Goal: Entertainment & Leisure: Consume media (video, audio)

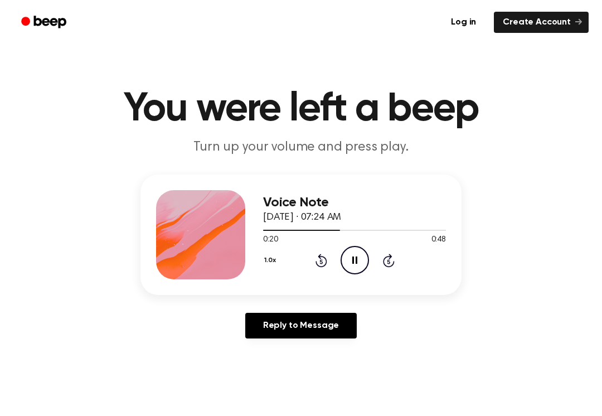
click at [309, 272] on div "1.0x Rewind 5 seconds Pause Audio Skip 5 seconds" at bounding box center [354, 260] width 183 height 28
click at [308, 272] on div "1.0x Rewind 5 seconds Pause Audio Skip 5 seconds" at bounding box center [354, 260] width 183 height 28
click at [305, 270] on div "1.0x Rewind 5 seconds Pause Audio Skip 5 seconds" at bounding box center [354, 260] width 183 height 28
click at [317, 257] on icon "Rewind 5 seconds" at bounding box center [321, 260] width 12 height 14
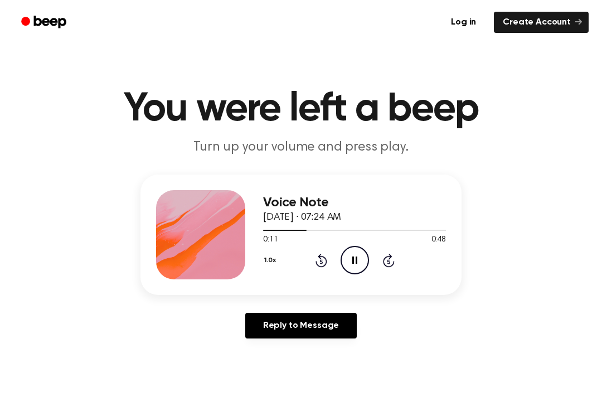
click at [322, 259] on icon "Rewind 5 seconds" at bounding box center [321, 260] width 12 height 14
click at [332, 251] on div "1.0x Rewind 5 seconds Pause Audio Skip 5 seconds" at bounding box center [354, 260] width 183 height 28
click at [318, 261] on icon "Rewind 5 seconds" at bounding box center [321, 260] width 12 height 14
click at [315, 257] on icon "Rewind 5 seconds" at bounding box center [321, 260] width 12 height 14
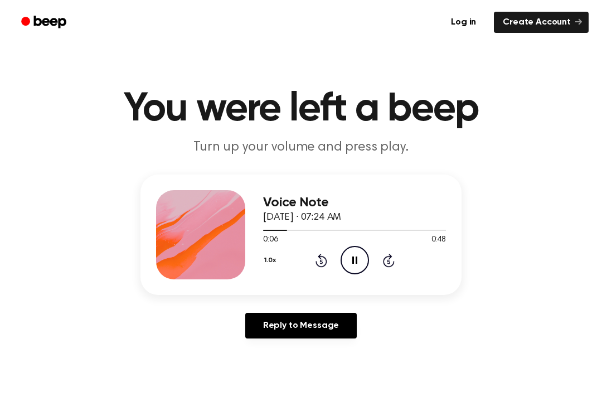
click at [356, 261] on icon at bounding box center [354, 259] width 5 height 7
click at [327, 247] on div "1.0x Rewind 5 seconds Play Audio Skip 5 seconds" at bounding box center [354, 260] width 183 height 28
click at [317, 255] on icon "Rewind 5 seconds" at bounding box center [321, 260] width 12 height 14
click at [314, 256] on div "1.0x Rewind 5 seconds Play Audio Skip 5 seconds" at bounding box center [354, 260] width 183 height 28
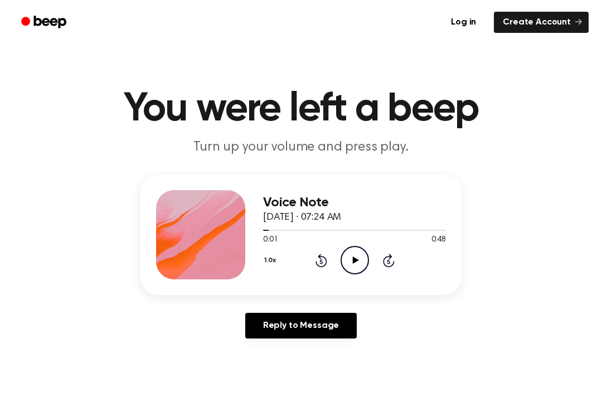
click at [324, 251] on div "1.0x Rewind 5 seconds Play Audio Skip 5 seconds" at bounding box center [354, 260] width 183 height 28
click at [310, 255] on div "1.0x Rewind 5 seconds Pause Audio Skip 5 seconds" at bounding box center [354, 260] width 183 height 28
click at [320, 257] on icon at bounding box center [321, 260] width 12 height 13
click at [324, 256] on icon at bounding box center [321, 260] width 12 height 13
click at [327, 281] on div "Voice Note [DATE] · 07:24 AM 0:00 0:48 Your browser does not support the [objec…" at bounding box center [300, 234] width 321 height 120
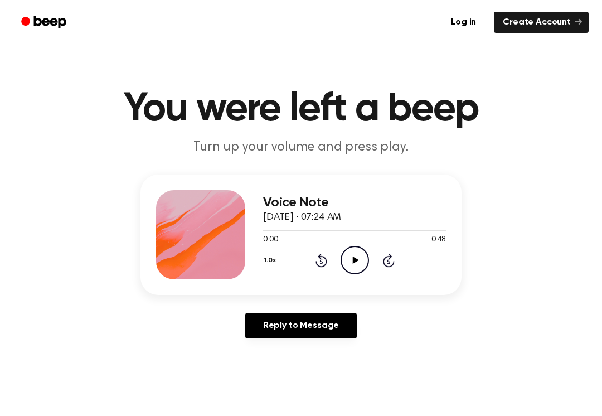
click at [366, 269] on icon "Play Audio" at bounding box center [355, 260] width 28 height 28
click at [326, 256] on icon "Rewind 5 seconds" at bounding box center [321, 260] width 12 height 14
click at [330, 260] on div "1.0x Rewind 5 seconds Pause Audio Skip 5 seconds" at bounding box center [354, 260] width 183 height 28
click at [326, 255] on icon "Rewind 5 seconds" at bounding box center [321, 260] width 12 height 14
click at [326, 254] on icon "Rewind 5 seconds" at bounding box center [321, 260] width 12 height 14
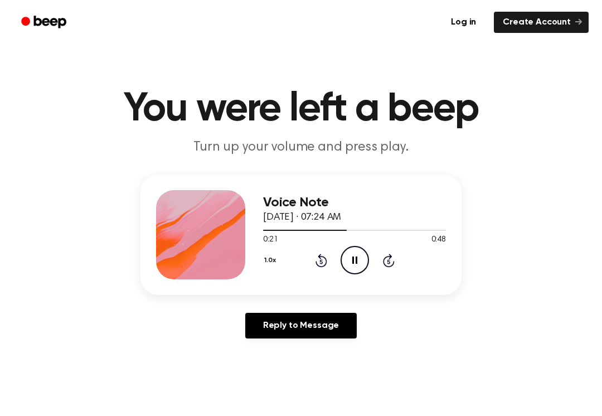
click at [325, 259] on icon at bounding box center [321, 260] width 12 height 13
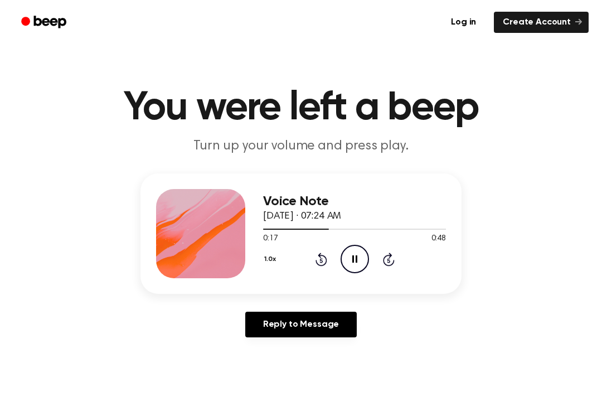
scroll to position [2, 0]
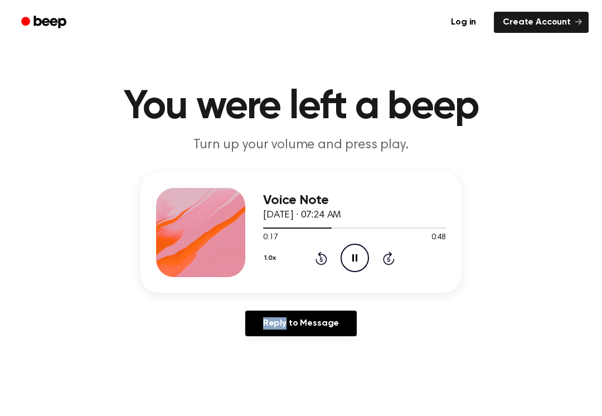
click at [320, 254] on icon at bounding box center [321, 257] width 12 height 13
click at [317, 256] on icon "Rewind 5 seconds" at bounding box center [321, 258] width 12 height 14
click at [317, 255] on icon "Rewind 5 seconds" at bounding box center [321, 258] width 12 height 14
click at [324, 255] on icon at bounding box center [321, 257] width 12 height 13
click at [318, 251] on icon "Rewind 5 seconds" at bounding box center [321, 258] width 12 height 14
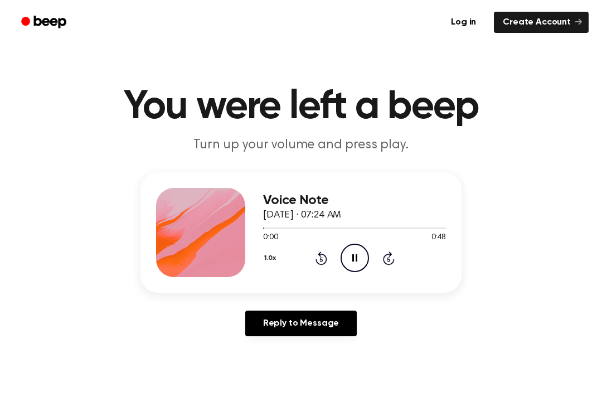
click at [280, 251] on button "1.0x" at bounding box center [271, 258] width 17 height 19
click at [279, 299] on span "0.8x" at bounding box center [281, 305] width 14 height 12
click at [273, 249] on button "0.8x" at bounding box center [272, 258] width 19 height 19
click at [326, 254] on icon "Rewind 5 seconds" at bounding box center [321, 258] width 12 height 14
click at [330, 257] on div "0.8x Rewind 5 seconds Pause Audio Skip 5 seconds" at bounding box center [354, 258] width 183 height 28
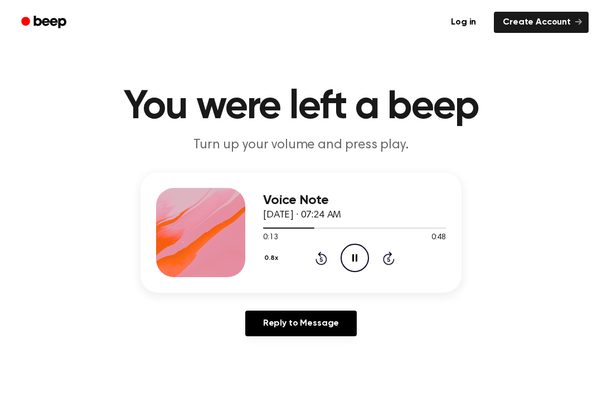
click at [334, 263] on div "0.8x Rewind 5 seconds Pause Audio Skip 5 seconds" at bounding box center [354, 258] width 183 height 28
click at [308, 260] on div "0.8x Rewind 5 seconds Pause Audio Skip 5 seconds" at bounding box center [354, 258] width 183 height 28
click at [325, 254] on icon "Rewind 5 seconds" at bounding box center [321, 258] width 12 height 14
click at [327, 255] on icon "Rewind 5 seconds" at bounding box center [321, 258] width 12 height 14
click at [319, 257] on icon "Rewind 5 seconds" at bounding box center [321, 258] width 12 height 14
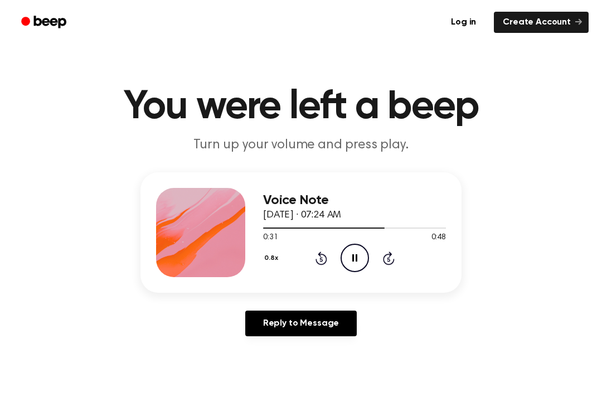
click at [320, 251] on icon "Rewind 5 seconds" at bounding box center [321, 258] width 12 height 14
click at [319, 248] on div "0.8x Rewind 5 seconds Pause Audio Skip 5 seconds" at bounding box center [354, 258] width 183 height 28
click at [314, 246] on div "0.8x Rewind 5 seconds Pause Audio Skip 5 seconds" at bounding box center [354, 258] width 183 height 28
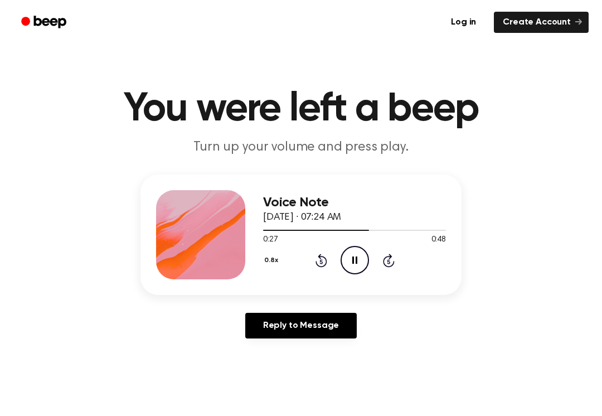
click at [318, 266] on icon at bounding box center [321, 260] width 12 height 13
click at [324, 272] on div "0.8x Rewind 5 seconds Pause Audio Skip 5 seconds" at bounding box center [354, 260] width 183 height 28
click at [333, 261] on div "0.8x Rewind 5 seconds Pause Audio Skip 5 seconds" at bounding box center [354, 260] width 183 height 28
click at [333, 255] on div "0.8x Rewind 5 seconds Pause Audio Skip 5 seconds" at bounding box center [354, 260] width 183 height 28
click at [329, 255] on div "0.8x Rewind 5 seconds Pause Audio Skip 5 seconds" at bounding box center [354, 260] width 183 height 28
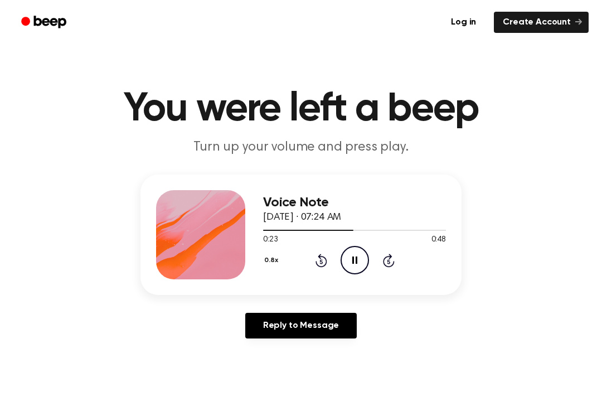
click at [322, 256] on icon at bounding box center [321, 260] width 12 height 13
click at [324, 251] on div "0.8x Rewind 5 seconds Pause Audio Skip 5 seconds" at bounding box center [354, 260] width 183 height 28
click at [326, 256] on icon "Rewind 5 seconds" at bounding box center [321, 260] width 12 height 14
click at [325, 255] on icon "Rewind 5 seconds" at bounding box center [321, 260] width 12 height 14
click at [327, 261] on icon at bounding box center [321, 260] width 12 height 13
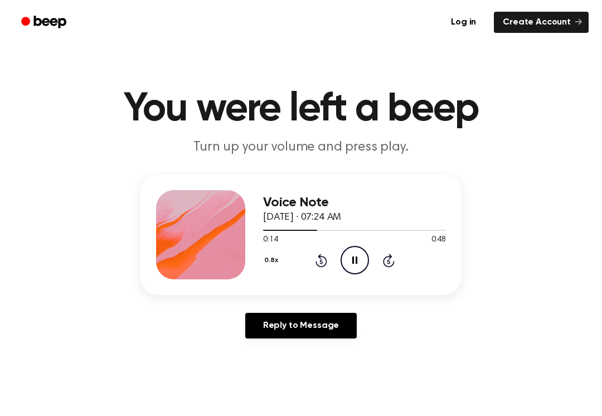
click at [328, 273] on div "0.8x Rewind 5 seconds Pause Audio Skip 5 seconds" at bounding box center [354, 260] width 183 height 28
click at [317, 267] on icon "Rewind 5 seconds" at bounding box center [321, 260] width 12 height 14
click at [323, 273] on div "0.8x Rewind 5 seconds Pause Audio Skip 5 seconds" at bounding box center [354, 260] width 183 height 28
click at [325, 250] on div "0.8x Rewind 5 seconds Pause Audio Skip 5 seconds" at bounding box center [354, 260] width 183 height 28
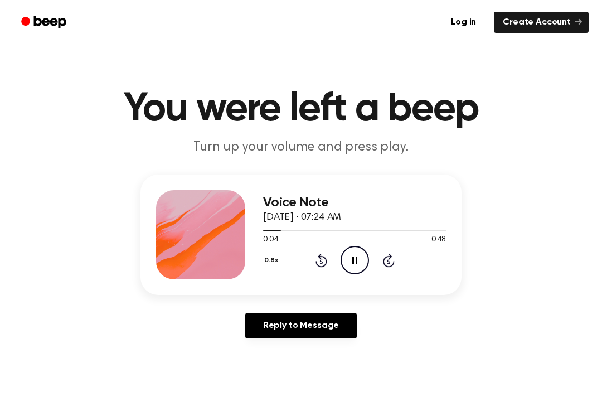
click at [329, 250] on div "0.8x Rewind 5 seconds Pause Audio Skip 5 seconds" at bounding box center [354, 260] width 183 height 28
click at [328, 250] on div "0.8x Rewind 5 seconds Pause Audio Skip 5 seconds" at bounding box center [354, 260] width 183 height 28
click at [318, 261] on icon "Rewind 5 seconds" at bounding box center [321, 260] width 12 height 14
click at [317, 265] on icon at bounding box center [321, 260] width 12 height 13
click at [309, 266] on div "0.8x Rewind 5 seconds Pause Audio Skip 5 seconds" at bounding box center [354, 260] width 183 height 28
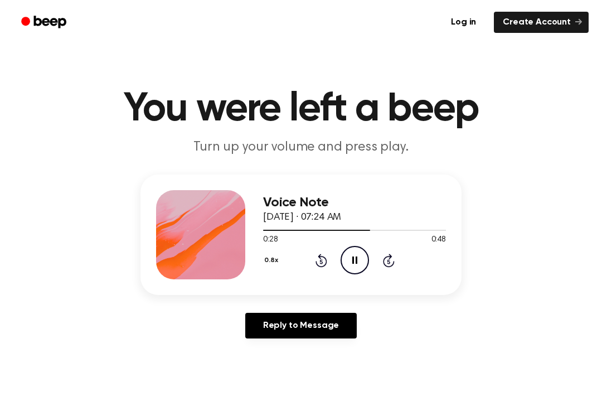
click at [314, 247] on div "0.8x Rewind 5 seconds Pause Audio Skip 5 seconds" at bounding box center [354, 260] width 183 height 28
click at [310, 253] on div "0.8x Rewind 5 seconds Pause Audio Skip 5 seconds" at bounding box center [354, 260] width 183 height 28
click at [327, 263] on icon at bounding box center [321, 260] width 12 height 13
click at [325, 255] on icon "Rewind 5 seconds" at bounding box center [321, 260] width 12 height 14
click at [318, 257] on icon at bounding box center [321, 260] width 12 height 13
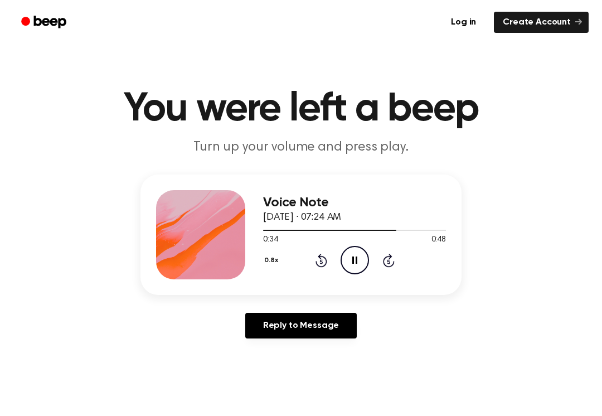
click at [321, 266] on icon at bounding box center [321, 260] width 12 height 13
click at [324, 270] on div "0.8x Rewind 5 seconds Pause Audio Skip 5 seconds" at bounding box center [354, 260] width 183 height 28
click at [319, 265] on icon "Rewind 5 seconds" at bounding box center [321, 260] width 12 height 14
click at [319, 255] on icon at bounding box center [321, 260] width 12 height 13
click at [326, 259] on icon at bounding box center [321, 260] width 12 height 13
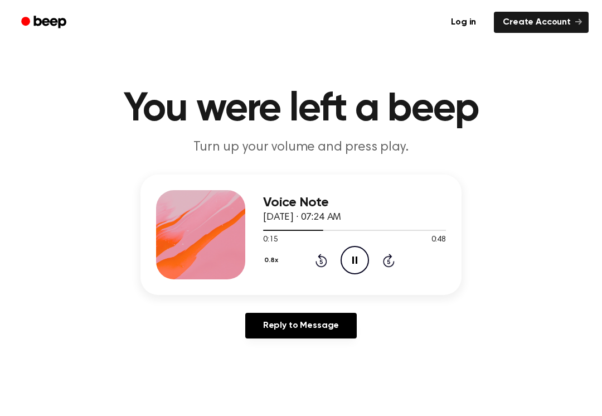
click at [324, 259] on icon "Rewind 5 seconds" at bounding box center [321, 260] width 12 height 14
click at [264, 256] on button "0.8x" at bounding box center [272, 260] width 19 height 19
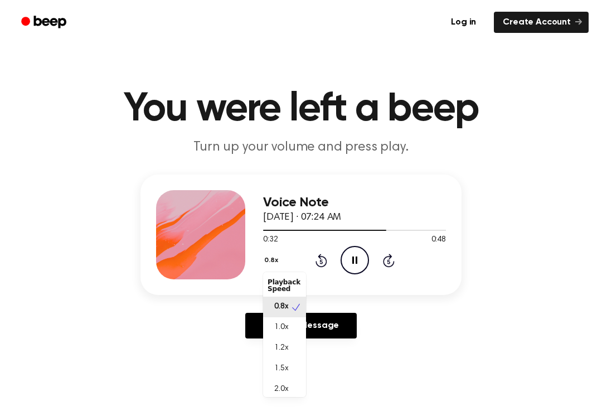
click at [288, 391] on span "2.0x" at bounding box center [281, 389] width 14 height 12
click at [276, 258] on button "2.0x" at bounding box center [272, 260] width 18 height 19
click at [290, 302] on div "0.8x" at bounding box center [284, 304] width 43 height 21
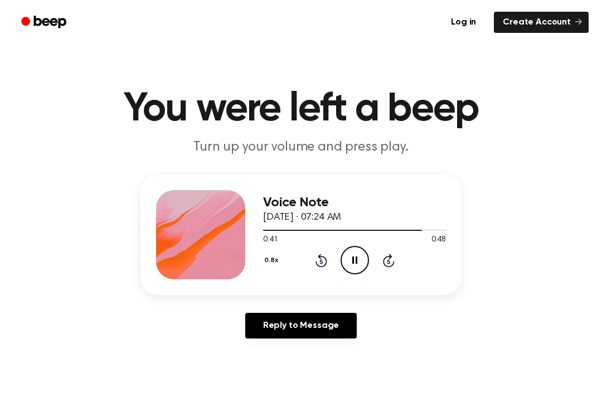
click at [326, 253] on icon "Rewind 5 seconds" at bounding box center [321, 260] width 12 height 14
click at [316, 267] on icon "Rewind 5 seconds" at bounding box center [321, 260] width 12 height 14
click at [318, 268] on div "0.8x Rewind 5 seconds Pause Audio Skip 5 seconds" at bounding box center [354, 260] width 183 height 28
click at [320, 259] on icon at bounding box center [321, 260] width 12 height 13
click at [317, 261] on icon at bounding box center [321, 260] width 12 height 13
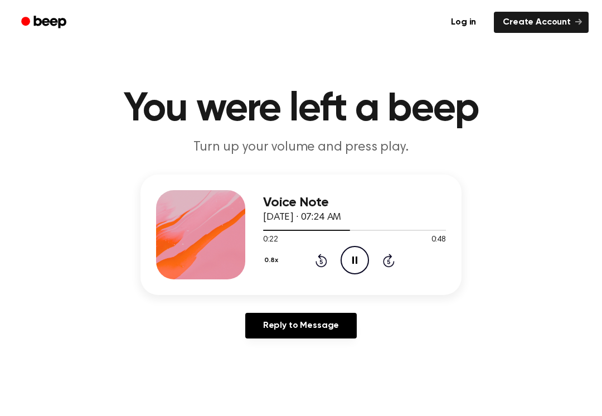
click at [315, 254] on icon "Rewind 5 seconds" at bounding box center [321, 260] width 12 height 14
click at [312, 251] on div "0.8x Rewind 5 seconds Play Audio Skip 5 seconds" at bounding box center [354, 260] width 183 height 28
click at [315, 261] on icon "Rewind 5 seconds" at bounding box center [321, 260] width 12 height 14
click at [317, 259] on icon "Rewind 5 seconds" at bounding box center [321, 260] width 12 height 14
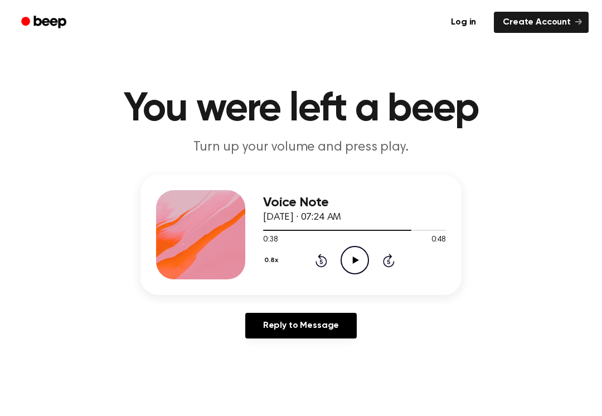
click at [335, 256] on div "0.8x Rewind 5 seconds Play Audio Skip 5 seconds" at bounding box center [354, 260] width 183 height 28
click at [322, 259] on icon "Rewind 5 seconds" at bounding box center [321, 260] width 12 height 14
click at [320, 267] on icon at bounding box center [321, 260] width 12 height 13
click at [322, 269] on div "0.8x Rewind 5 seconds Play Audio Skip 5 seconds" at bounding box center [354, 260] width 183 height 28
click at [320, 253] on icon "Rewind 5 seconds" at bounding box center [321, 260] width 12 height 14
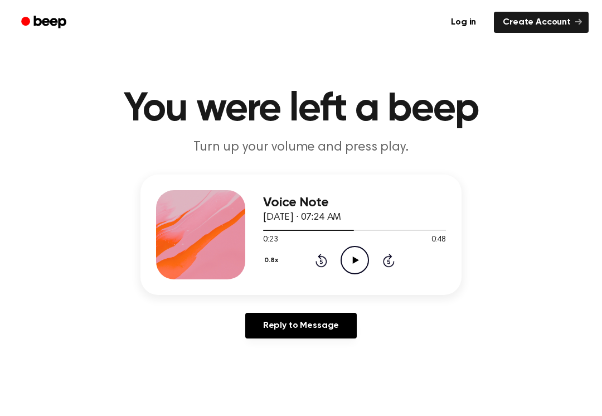
click at [366, 256] on icon "Play Audio" at bounding box center [355, 260] width 28 height 28
